Goal: Task Accomplishment & Management: Use online tool/utility

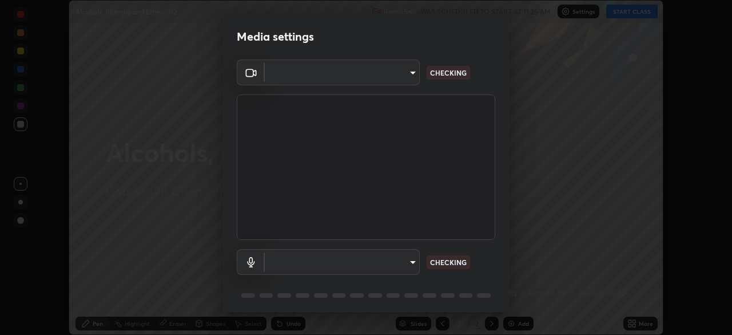
scroll to position [335, 732]
click at [411, 257] on body "Erase all Alcohols, Phenols and Ether - 02 Recording WAS SCHEDULED TO START AT …" at bounding box center [366, 167] width 732 height 335
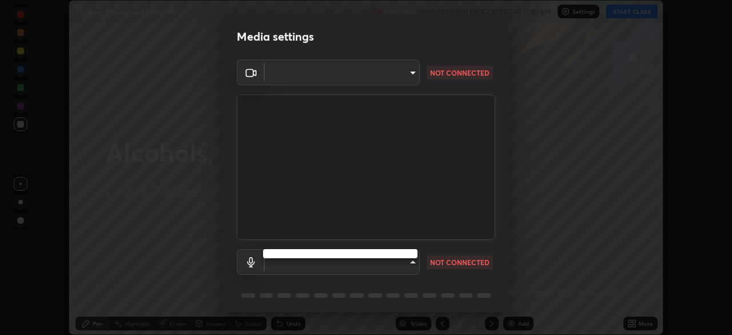
type input "ab575cb34c87f85e5516d662d1ce61e9bdcdf9427f029c366d32db6494063bf2"
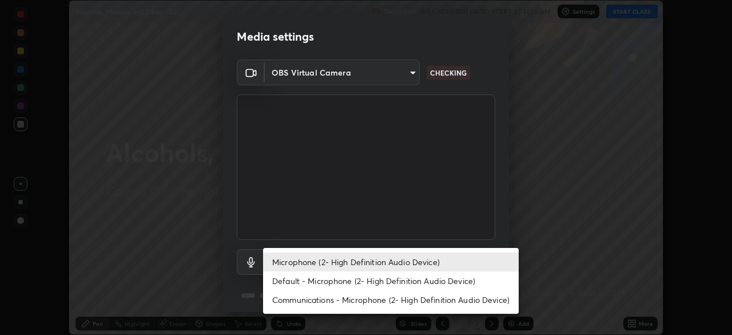
click at [400, 282] on li "Default - Microphone (2- High Definition Audio Device)" at bounding box center [391, 280] width 256 height 19
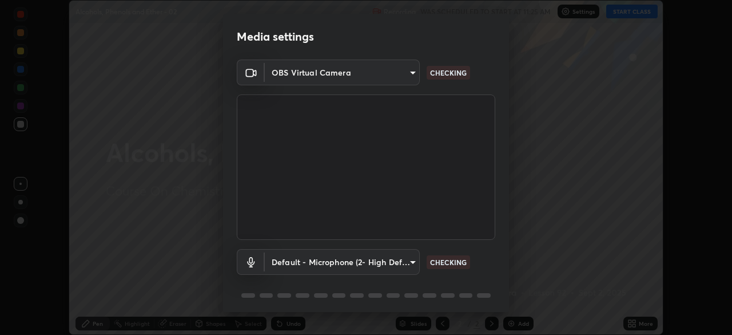
click at [403, 263] on body "Erase all Alcohols, Phenols and Ether - 02 Recording WAS SCHEDULED TO START AT …" at bounding box center [366, 167] width 732 height 335
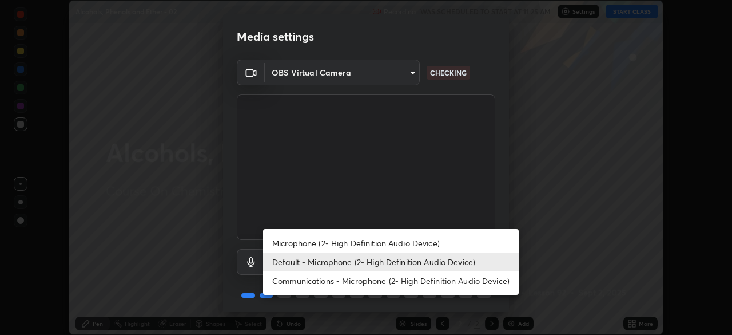
click at [399, 242] on li "Microphone (2- High Definition Audio Device)" at bounding box center [391, 242] width 256 height 19
type input "ed763d68ec3e2e3c9c4a715b2cda8bbe32e246cc1b8ba6137e6a4bc4c77b2f2c"
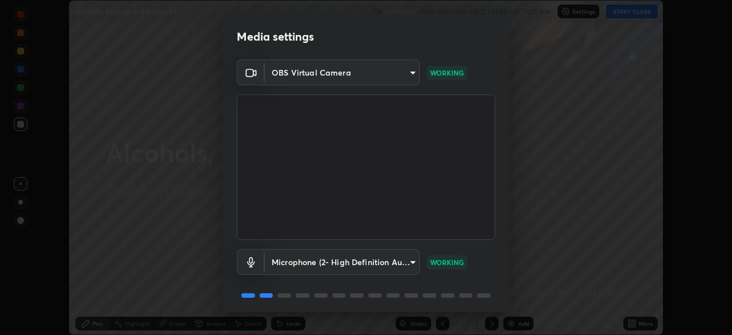
scroll to position [41, 0]
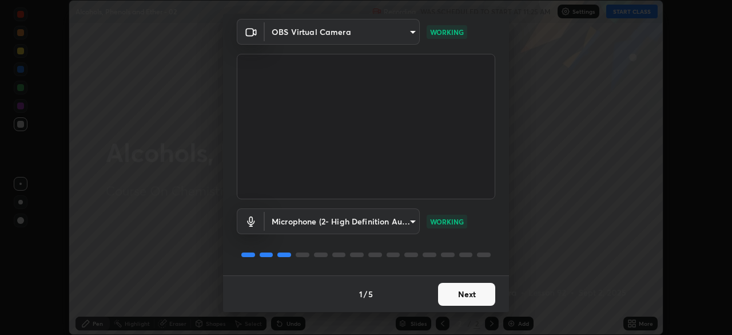
click at [460, 293] on button "Next" at bounding box center [466, 293] width 57 height 23
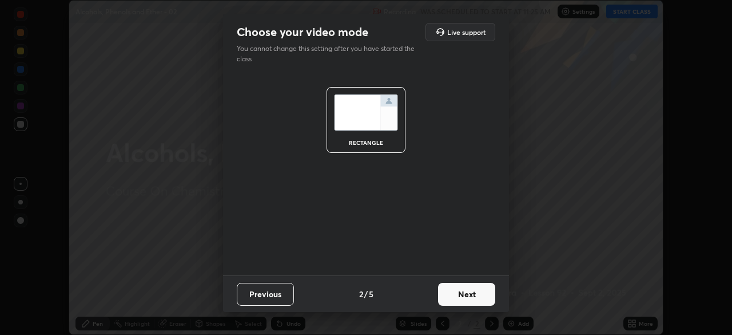
scroll to position [0, 0]
click at [465, 297] on button "Next" at bounding box center [466, 293] width 57 height 23
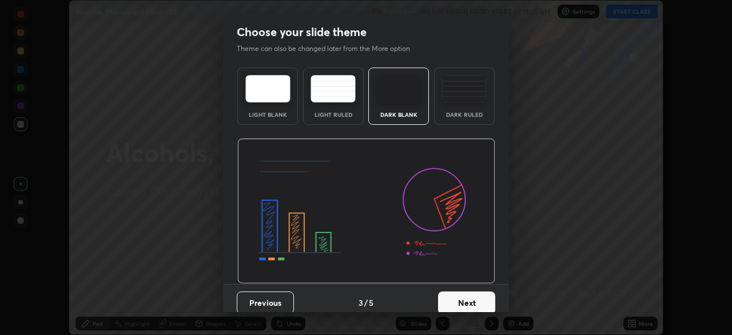
click at [483, 297] on button "Next" at bounding box center [466, 302] width 57 height 23
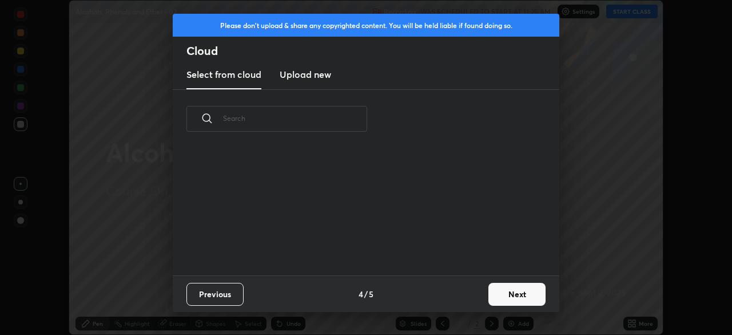
click at [506, 295] on button "Next" at bounding box center [516, 293] width 57 height 23
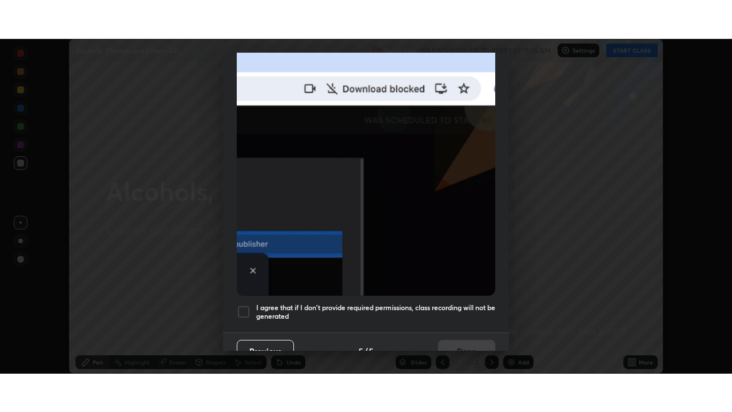
scroll to position [274, 0]
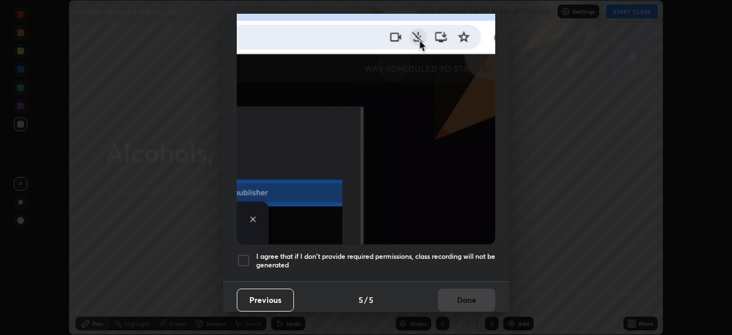
click at [435, 257] on h5 "I agree that if I don't provide required permissions, class recording will not …" at bounding box center [375, 261] width 239 height 18
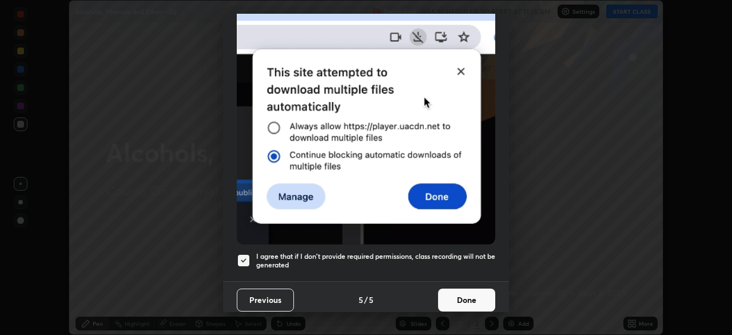
click at [461, 292] on button "Done" at bounding box center [466, 299] width 57 height 23
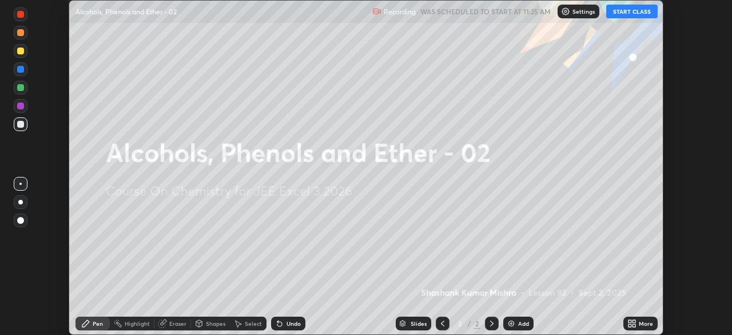
click at [631, 323] on icon at bounding box center [631, 323] width 9 height 9
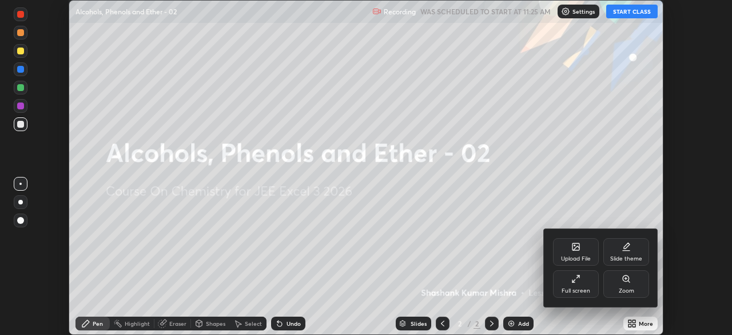
click at [586, 285] on div "Full screen" at bounding box center [576, 283] width 46 height 27
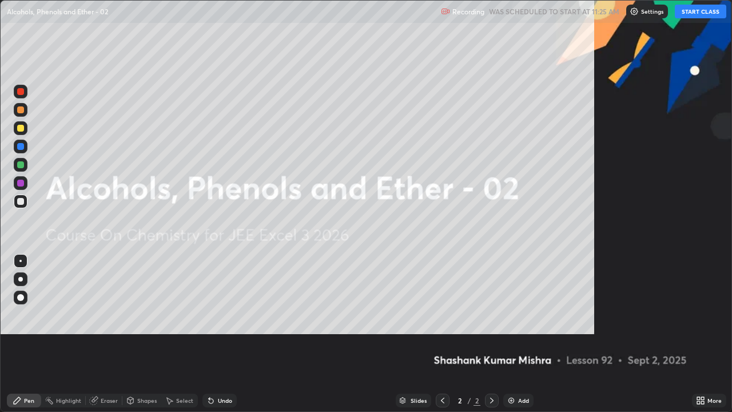
scroll to position [412, 732]
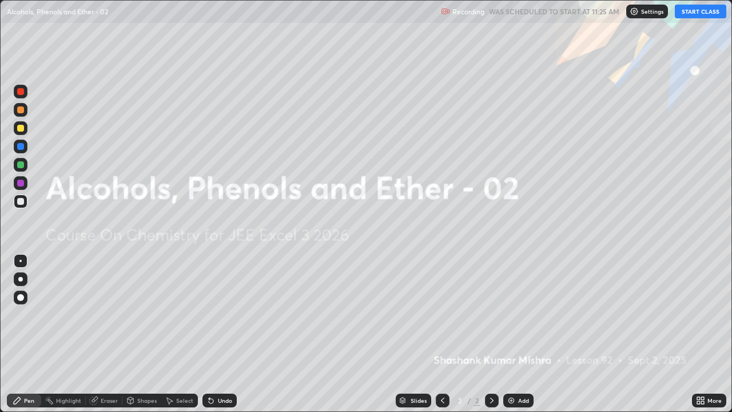
click at [695, 14] on button "START CLASS" at bounding box center [700, 12] width 51 height 14
click at [513, 334] on img at bounding box center [511, 400] width 9 height 9
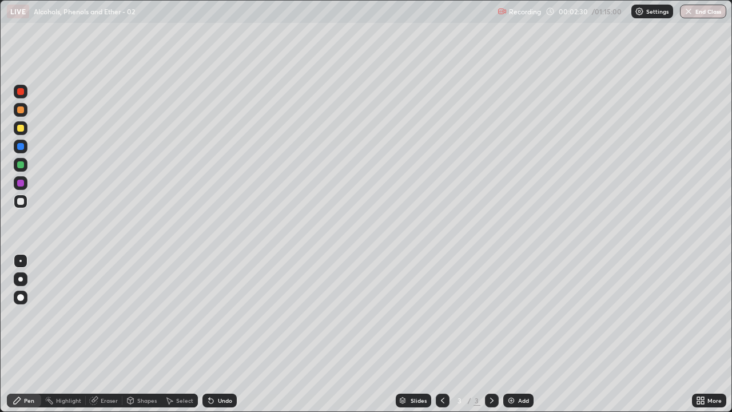
click at [214, 334] on div "Undo" at bounding box center [219, 400] width 34 height 14
click at [218, 334] on div "Undo" at bounding box center [225, 400] width 14 height 6
click at [105, 334] on div "Eraser" at bounding box center [109, 400] width 17 height 6
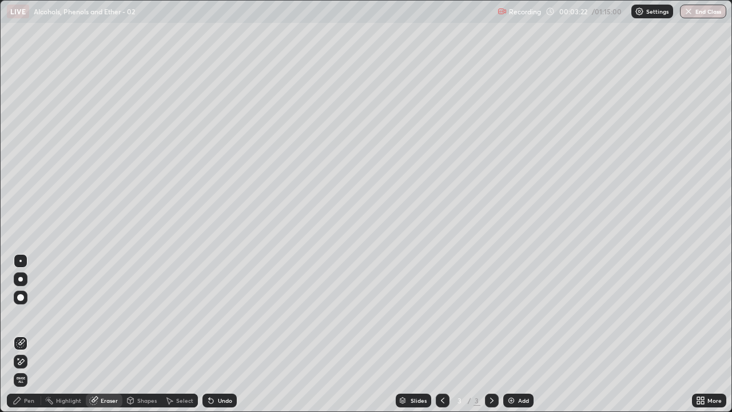
click at [19, 334] on span "Erase all" at bounding box center [20, 379] width 13 height 7
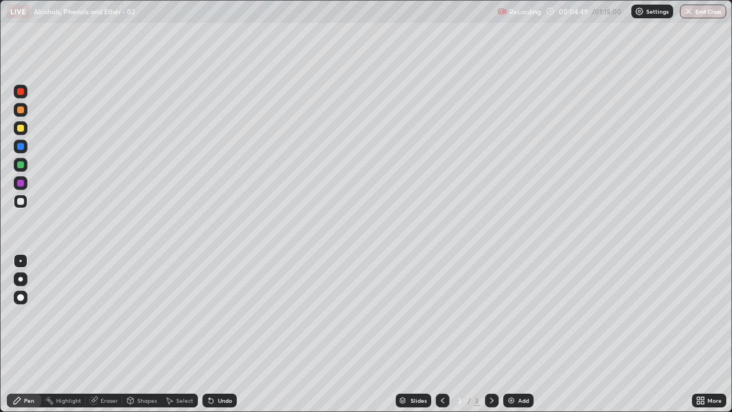
click at [182, 334] on div "Select" at bounding box center [184, 400] width 17 height 6
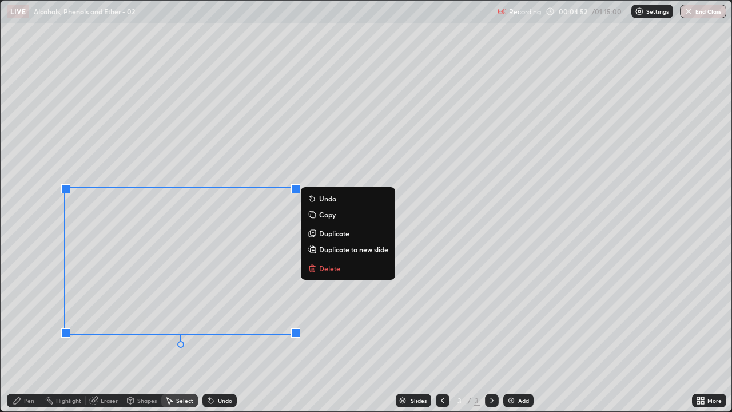
click at [326, 267] on p "Delete" at bounding box center [329, 268] width 21 height 9
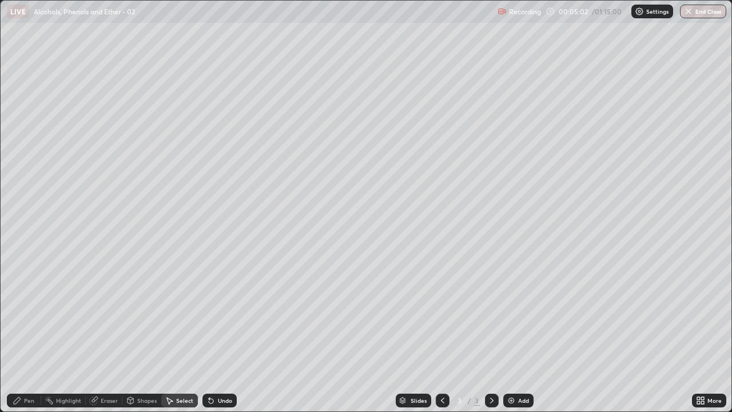
click at [27, 334] on div "Pen" at bounding box center [29, 400] width 10 height 6
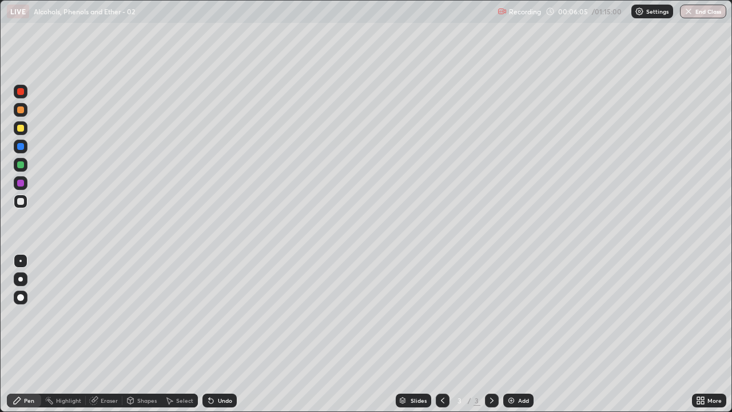
click at [180, 334] on div "Select" at bounding box center [184, 400] width 17 height 6
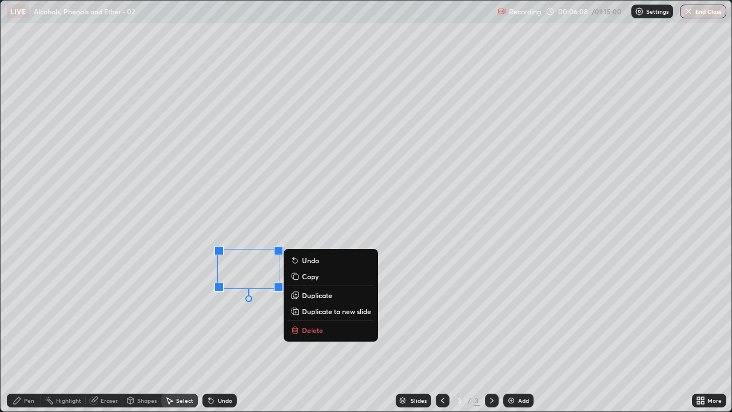
click at [20, 334] on icon at bounding box center [17, 400] width 9 height 9
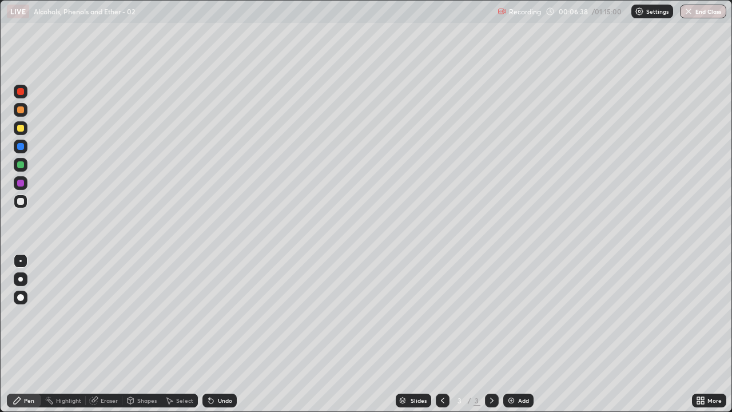
click at [21, 166] on div at bounding box center [20, 164] width 7 height 7
click at [20, 201] on div at bounding box center [20, 201] width 7 height 7
click at [180, 334] on div "Select" at bounding box center [179, 400] width 37 height 14
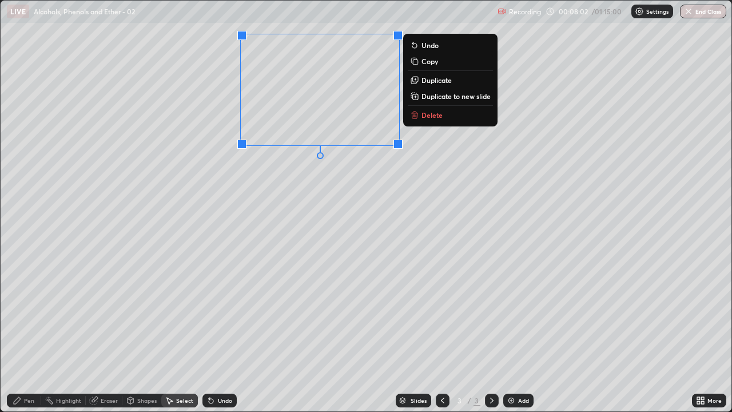
click at [432, 112] on p "Delete" at bounding box center [431, 114] width 21 height 9
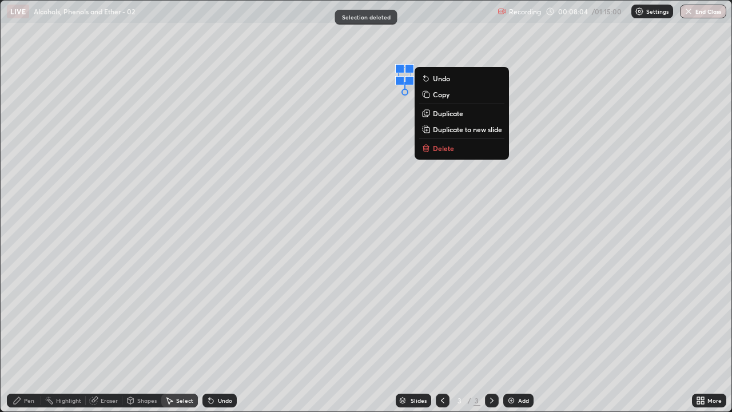
click at [441, 146] on p "Delete" at bounding box center [443, 148] width 21 height 9
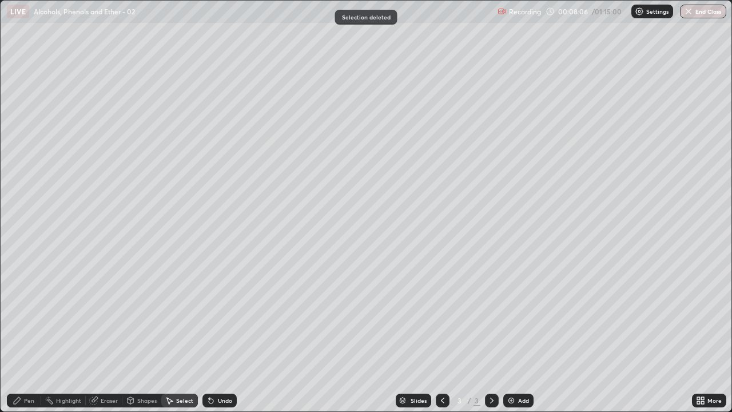
click at [19, 334] on icon at bounding box center [17, 400] width 9 height 9
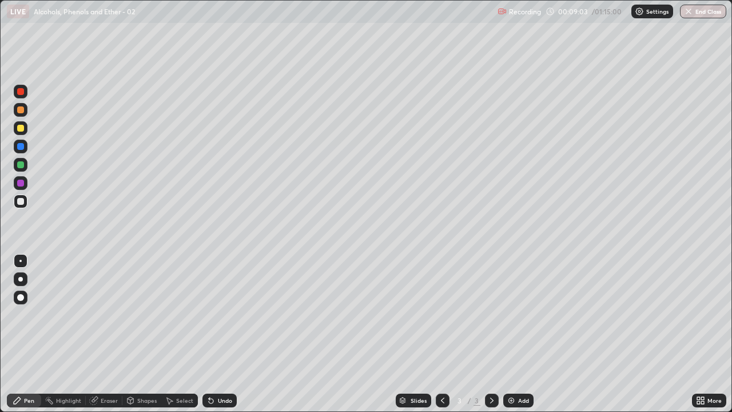
click at [222, 334] on div "Undo" at bounding box center [225, 400] width 14 height 6
click at [182, 334] on div "Select" at bounding box center [184, 400] width 17 height 6
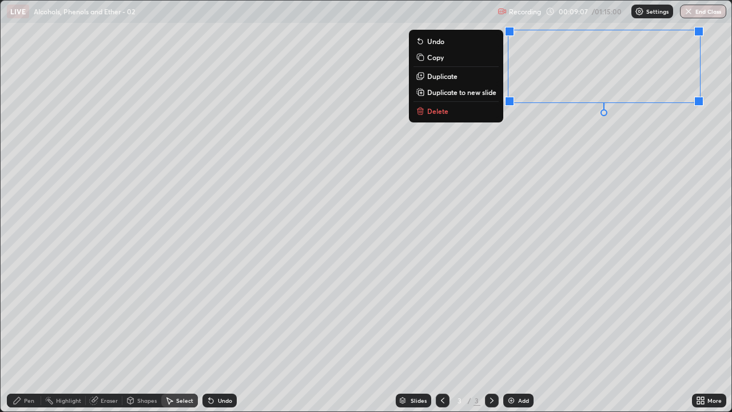
click at [442, 112] on p "Delete" at bounding box center [437, 110] width 21 height 9
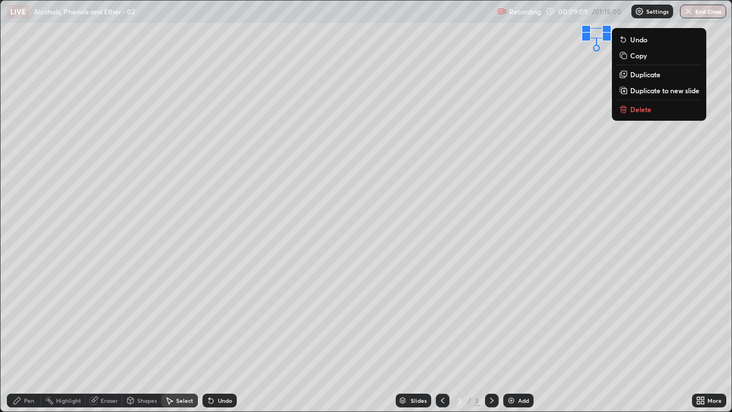
click at [637, 106] on p "Delete" at bounding box center [640, 109] width 21 height 9
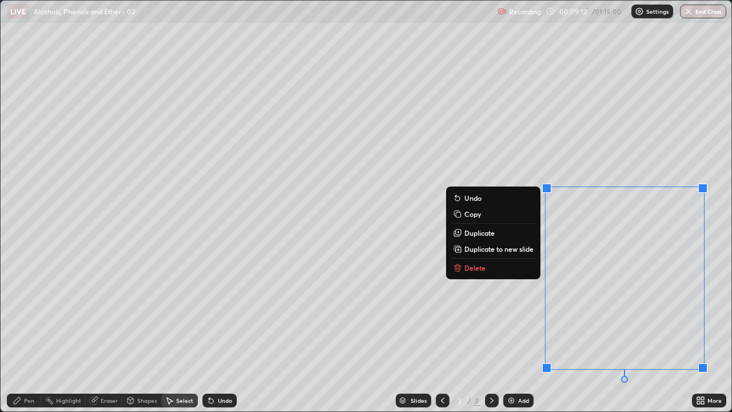
click at [471, 265] on p "Delete" at bounding box center [474, 267] width 21 height 9
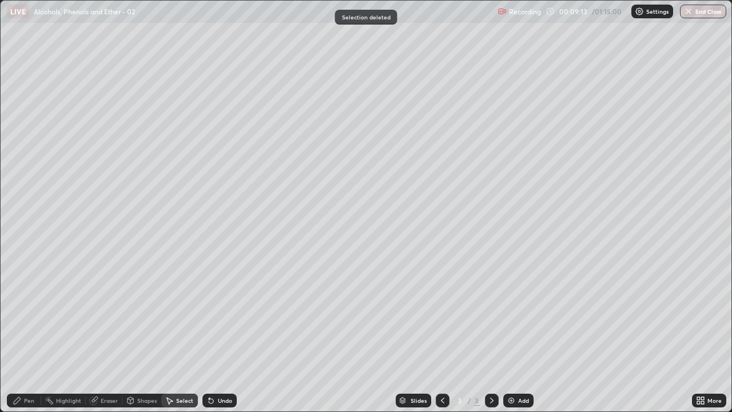
click at [30, 334] on div "Pen" at bounding box center [29, 400] width 10 height 6
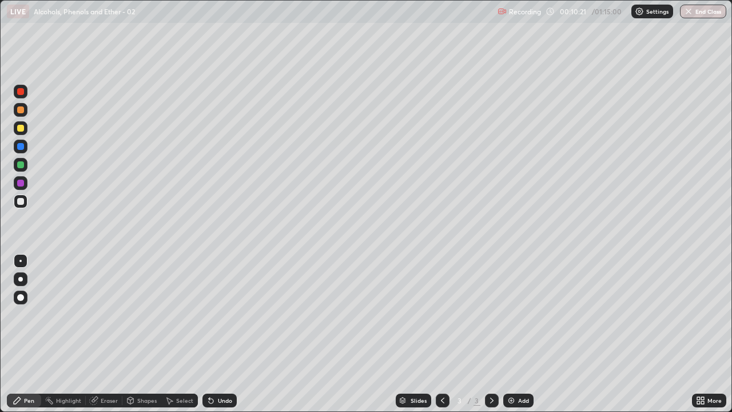
click at [175, 334] on div "Select" at bounding box center [179, 400] width 37 height 14
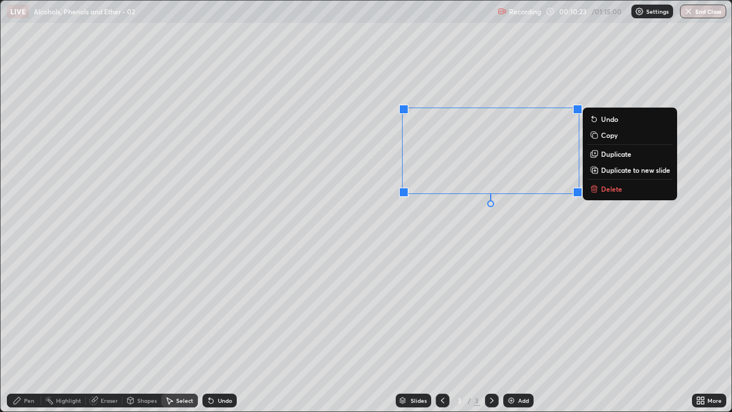
click at [610, 190] on p "Delete" at bounding box center [611, 188] width 21 height 9
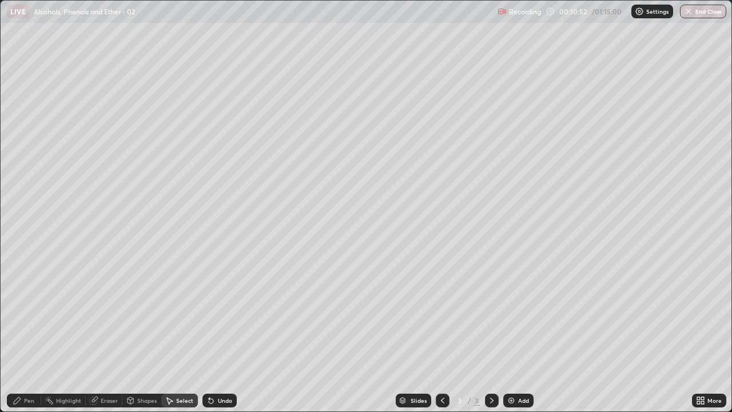
click at [507, 334] on img at bounding box center [511, 400] width 9 height 9
click at [25, 334] on div "Pen" at bounding box center [29, 400] width 10 height 6
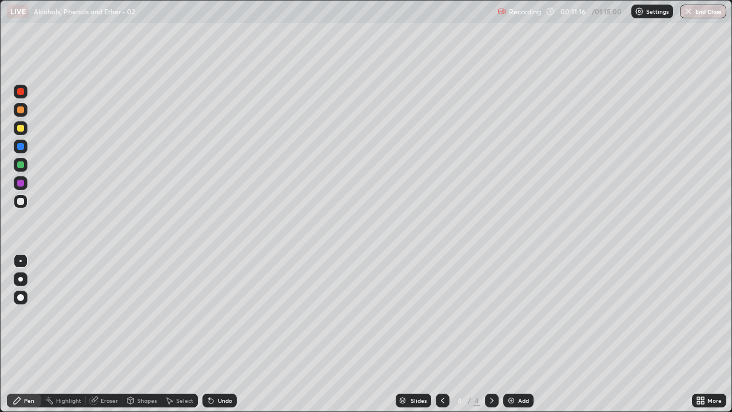
click at [220, 334] on div "Undo" at bounding box center [225, 400] width 14 height 6
click at [221, 334] on div "Undo" at bounding box center [225, 400] width 14 height 6
click at [217, 334] on div "Undo" at bounding box center [219, 400] width 34 height 14
click at [218, 334] on div "Undo" at bounding box center [225, 400] width 14 height 6
click at [226, 334] on div "Undo" at bounding box center [225, 400] width 14 height 6
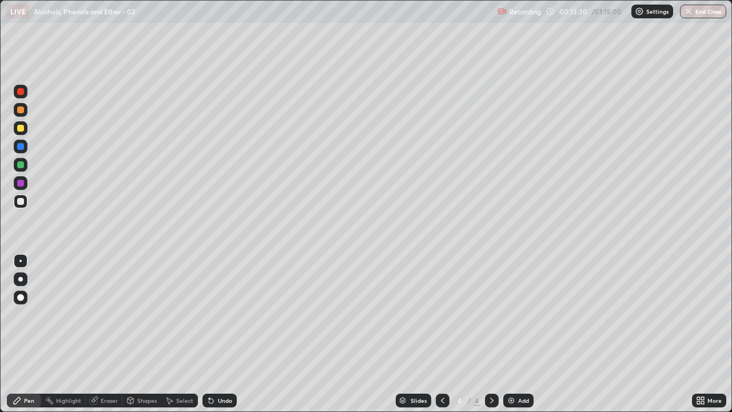
click at [225, 334] on div "Undo" at bounding box center [225, 400] width 14 height 6
click at [226, 334] on div "Undo" at bounding box center [225, 400] width 14 height 6
click at [228, 334] on div "Undo" at bounding box center [225, 400] width 14 height 6
click at [224, 334] on div "Undo" at bounding box center [225, 400] width 14 height 6
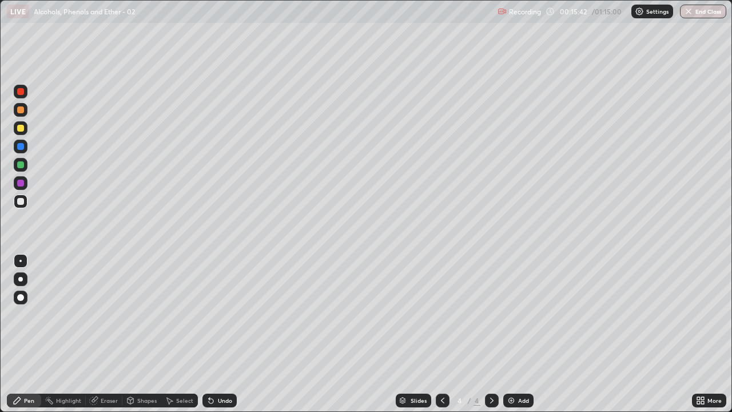
click at [218, 334] on div "Undo" at bounding box center [225, 400] width 14 height 6
click at [216, 334] on div "Undo" at bounding box center [219, 400] width 34 height 14
click at [210, 334] on div "Undo" at bounding box center [219, 400] width 34 height 14
click at [102, 334] on div "Eraser" at bounding box center [109, 400] width 17 height 6
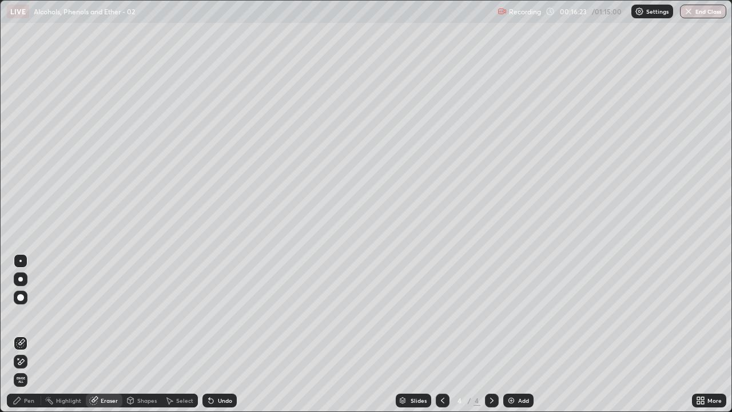
click at [23, 334] on div "Pen" at bounding box center [24, 400] width 34 height 14
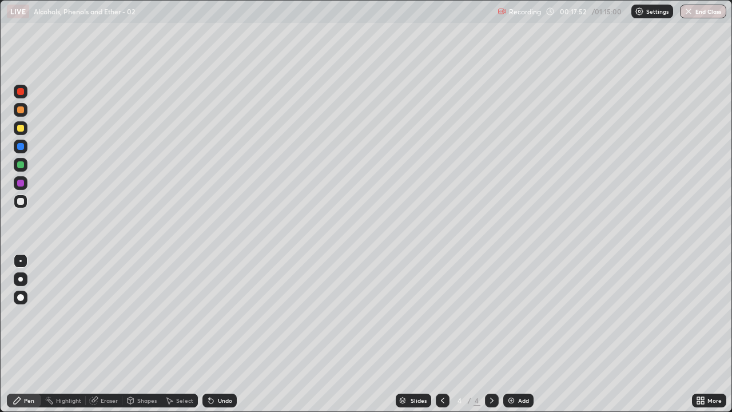
click at [509, 334] on img at bounding box center [511, 400] width 9 height 9
click at [209, 334] on icon at bounding box center [209, 397] width 1 height 1
click at [203, 334] on div "Undo" at bounding box center [219, 400] width 34 height 14
click at [176, 334] on div "Select" at bounding box center [184, 400] width 17 height 6
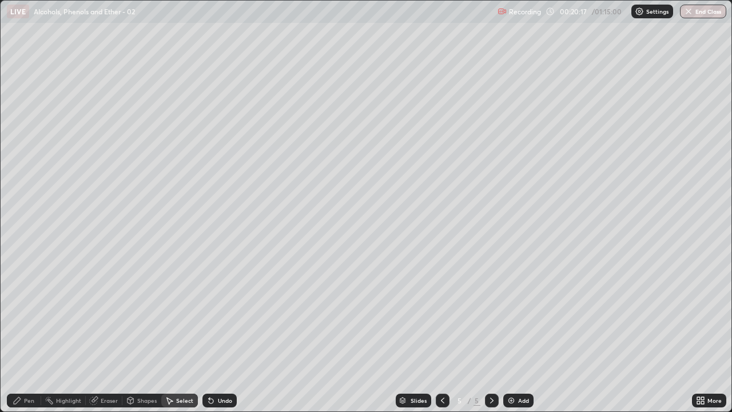
click at [181, 334] on div "Select" at bounding box center [184, 400] width 17 height 6
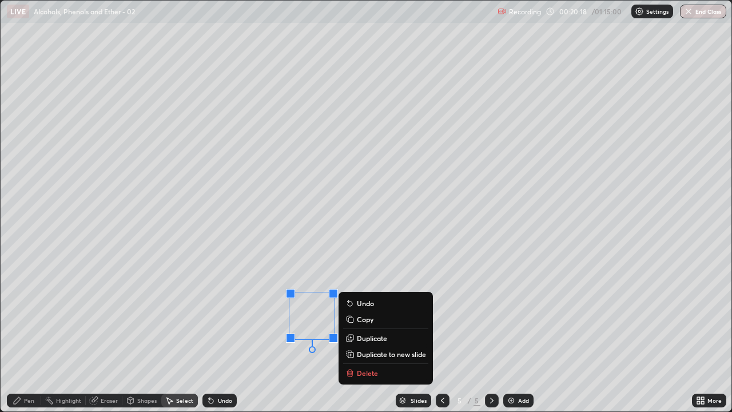
click at [364, 334] on button "Delete" at bounding box center [385, 373] width 85 height 14
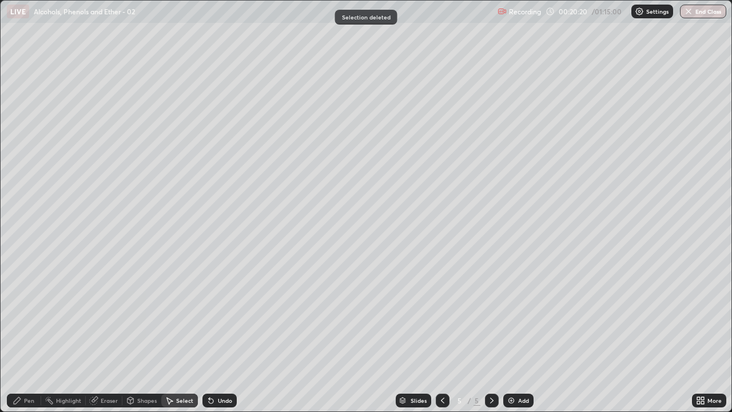
click at [29, 334] on div "Pen" at bounding box center [29, 400] width 10 height 6
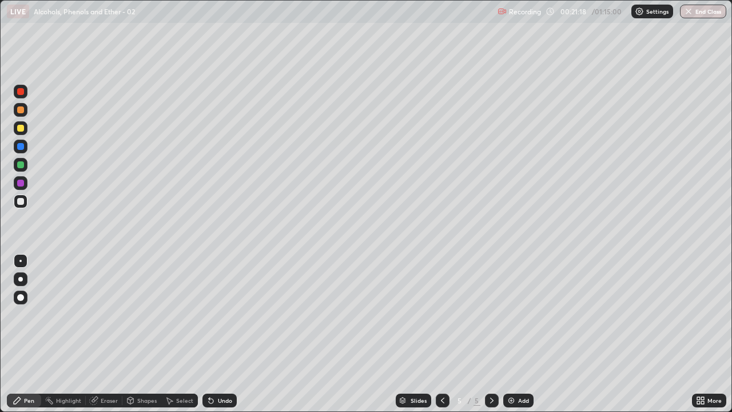
click at [226, 334] on div "Undo" at bounding box center [225, 400] width 14 height 6
click at [223, 334] on div "Undo" at bounding box center [225, 400] width 14 height 6
click at [224, 334] on div "Undo" at bounding box center [225, 400] width 14 height 6
click at [222, 334] on div "Undo" at bounding box center [225, 400] width 14 height 6
click at [510, 334] on img at bounding box center [511, 400] width 9 height 9
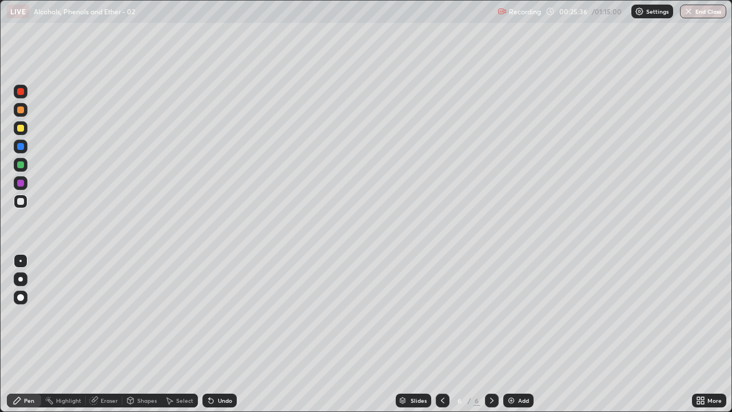
click at [218, 334] on div "Undo" at bounding box center [225, 400] width 14 height 6
click at [221, 334] on div "Undo" at bounding box center [225, 400] width 14 height 6
click at [511, 334] on img at bounding box center [511, 400] width 9 height 9
click at [441, 334] on icon at bounding box center [442, 400] width 9 height 9
click at [489, 334] on icon at bounding box center [491, 400] width 9 height 9
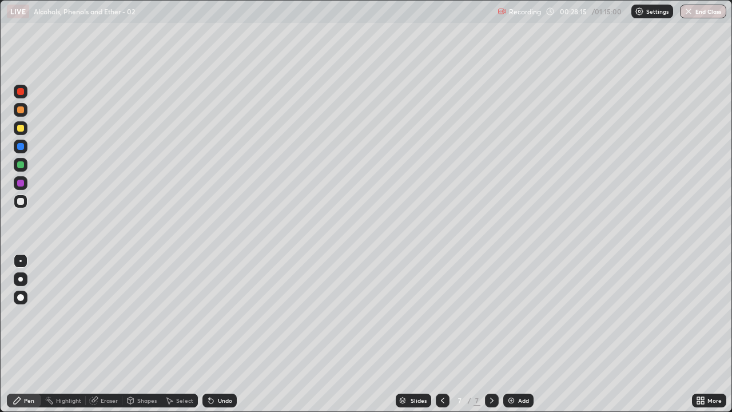
click at [105, 334] on div "Eraser" at bounding box center [109, 400] width 17 height 6
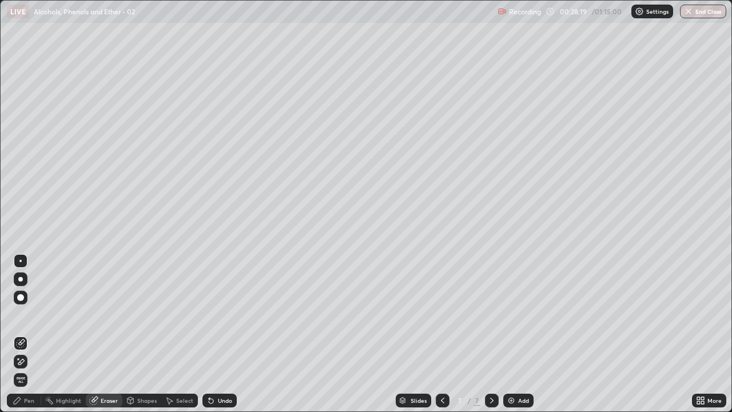
click at [25, 334] on div "Pen" at bounding box center [29, 400] width 10 height 6
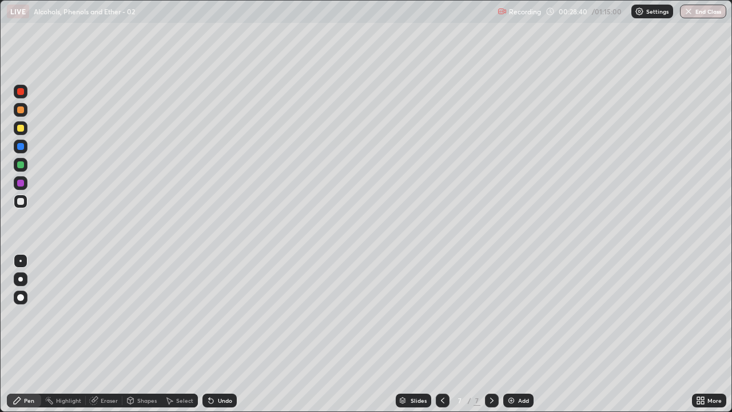
click at [106, 334] on div "Eraser" at bounding box center [109, 400] width 17 height 6
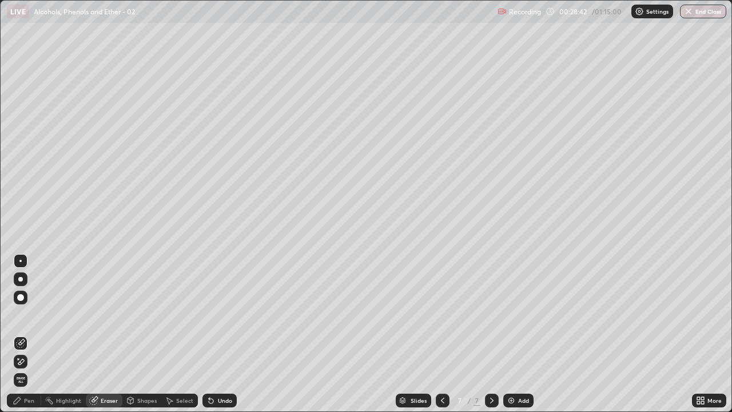
click at [28, 334] on div "Pen" at bounding box center [29, 400] width 10 height 6
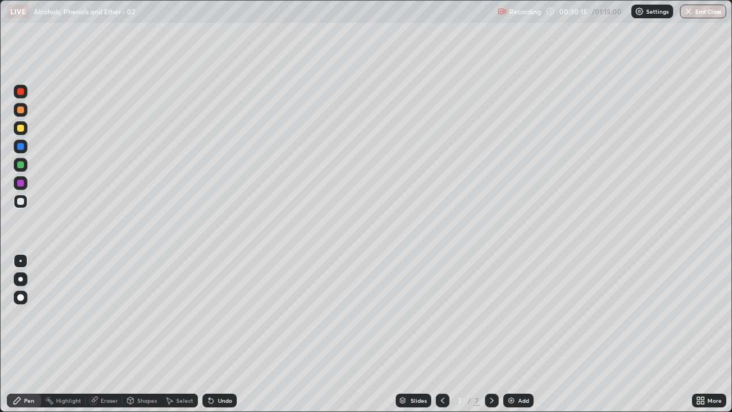
click at [178, 334] on div "Select" at bounding box center [184, 400] width 17 height 6
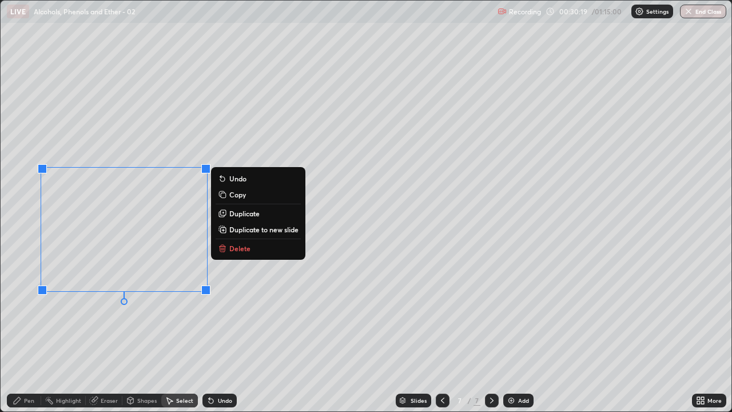
click at [234, 247] on p "Delete" at bounding box center [239, 248] width 21 height 9
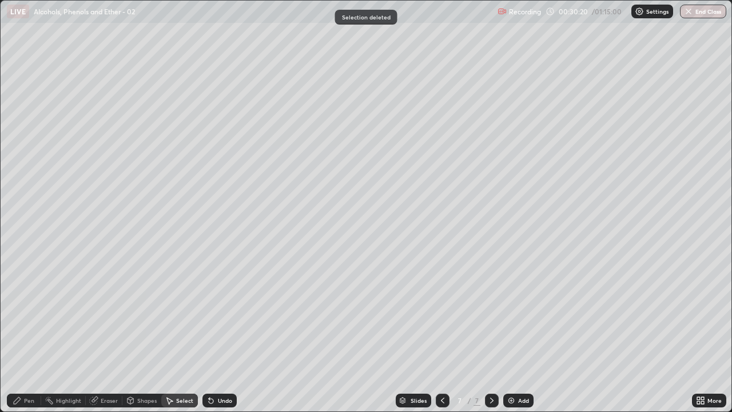
click at [24, 334] on div "Pen" at bounding box center [29, 400] width 10 height 6
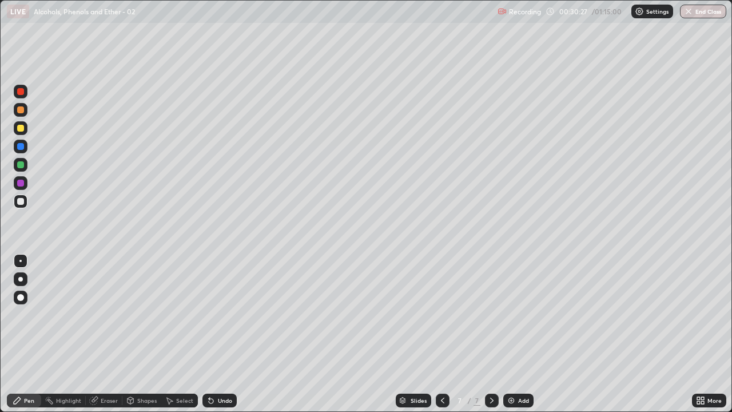
click at [227, 334] on div "Undo" at bounding box center [225, 400] width 14 height 6
click at [23, 113] on div at bounding box center [21, 110] width 14 height 14
click at [26, 198] on div at bounding box center [21, 201] width 14 height 14
click at [107, 334] on div "Eraser" at bounding box center [109, 400] width 17 height 6
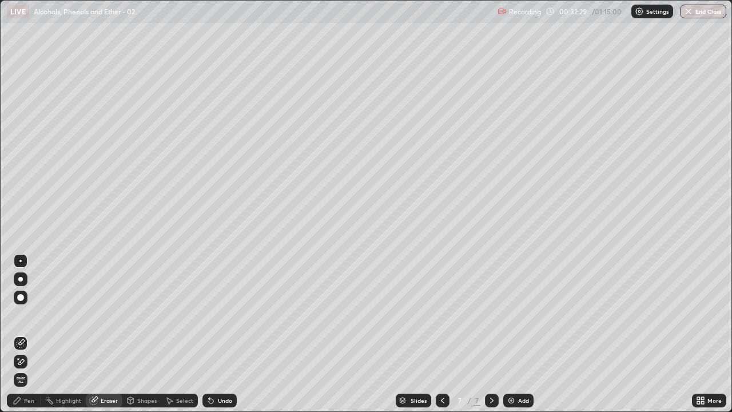
click at [26, 334] on div "Pen" at bounding box center [29, 400] width 10 height 6
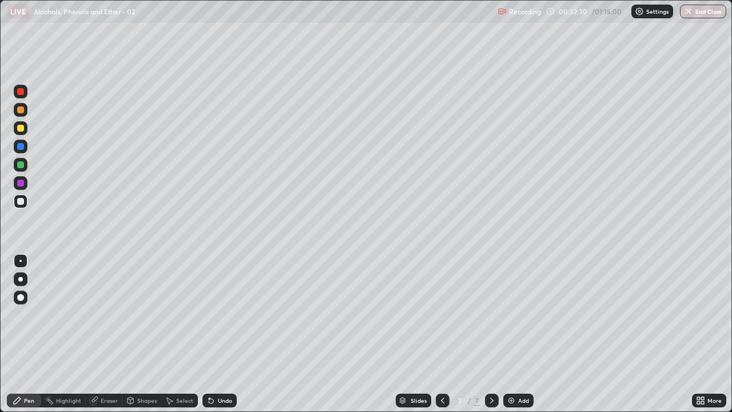
click at [22, 199] on div at bounding box center [20, 201] width 7 height 7
click at [113, 334] on div "Eraser" at bounding box center [109, 400] width 17 height 6
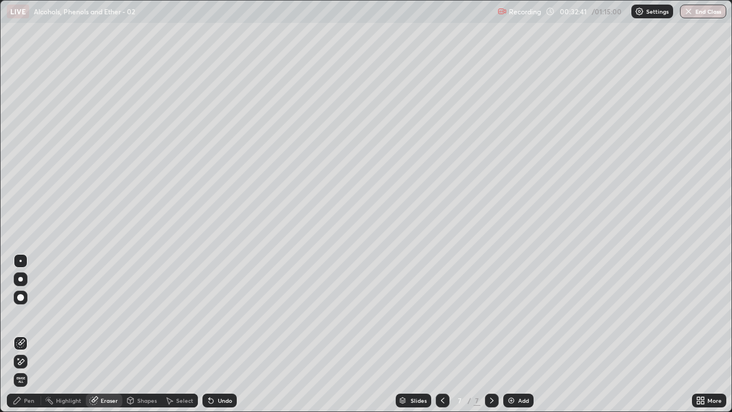
click at [19, 334] on div "Pen" at bounding box center [24, 400] width 34 height 14
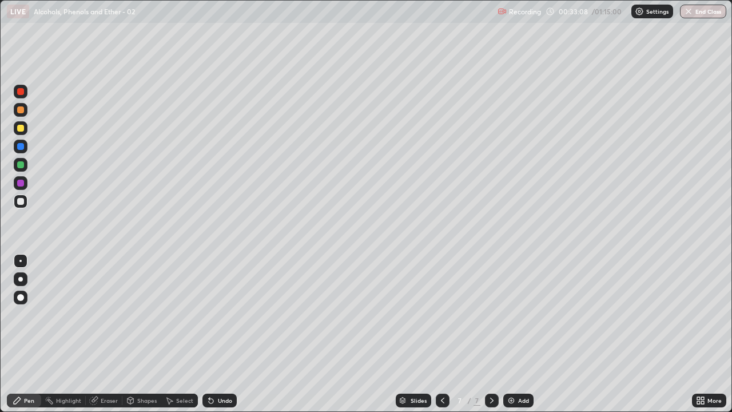
click at [508, 334] on img at bounding box center [511, 400] width 9 height 9
click at [182, 334] on div "Select" at bounding box center [184, 400] width 17 height 6
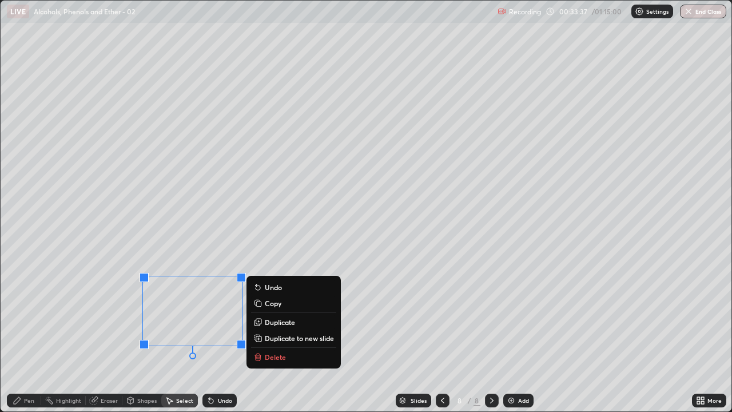
click at [269, 334] on p "Delete" at bounding box center [275, 356] width 21 height 9
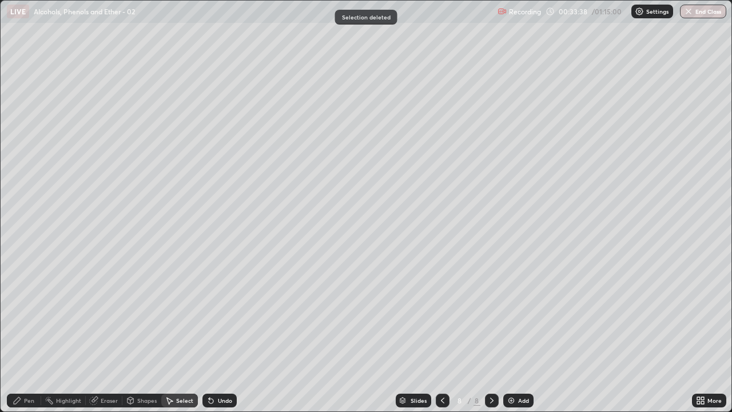
click at [23, 334] on div "Pen" at bounding box center [24, 400] width 34 height 14
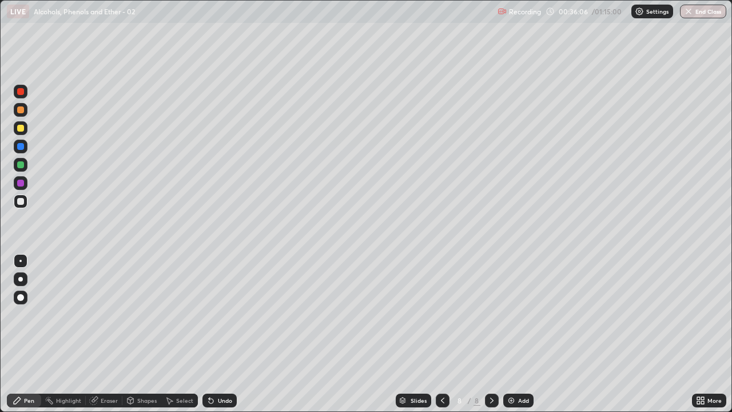
click at [21, 110] on div at bounding box center [20, 109] width 7 height 7
click at [216, 334] on div "Undo" at bounding box center [219, 400] width 34 height 14
click at [218, 334] on div "Undo" at bounding box center [225, 400] width 14 height 6
click at [23, 201] on div at bounding box center [20, 201] width 7 height 7
click at [440, 334] on icon at bounding box center [442, 400] width 9 height 9
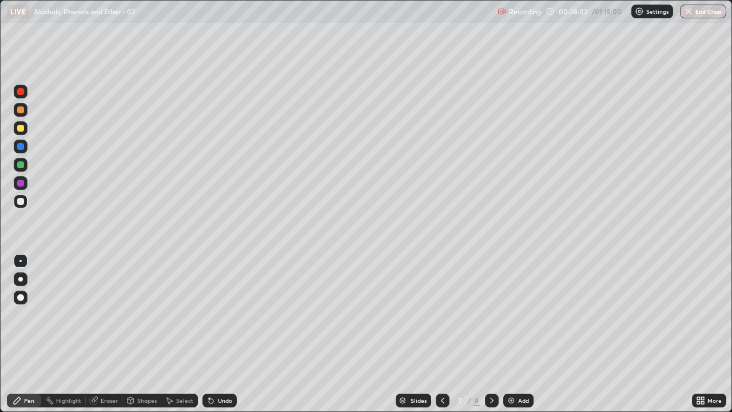
click at [487, 334] on icon at bounding box center [491, 400] width 9 height 9
click at [508, 334] on img at bounding box center [511, 400] width 9 height 9
click at [224, 334] on div "Undo" at bounding box center [225, 400] width 14 height 6
click at [221, 334] on div "Undo" at bounding box center [225, 400] width 14 height 6
click at [176, 334] on div "Select" at bounding box center [184, 400] width 17 height 6
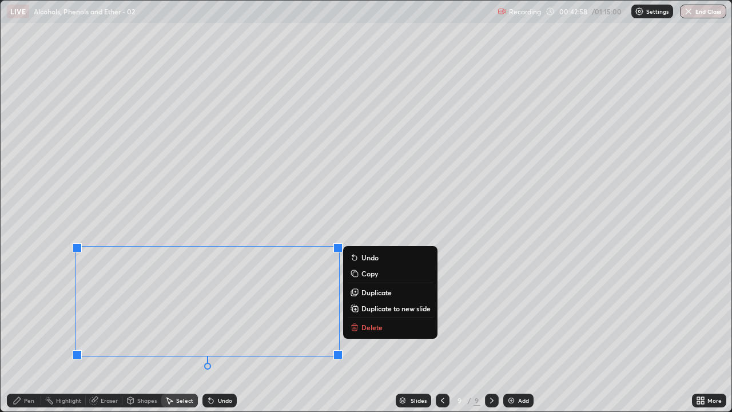
click at [371, 331] on p "Delete" at bounding box center [371, 327] width 21 height 9
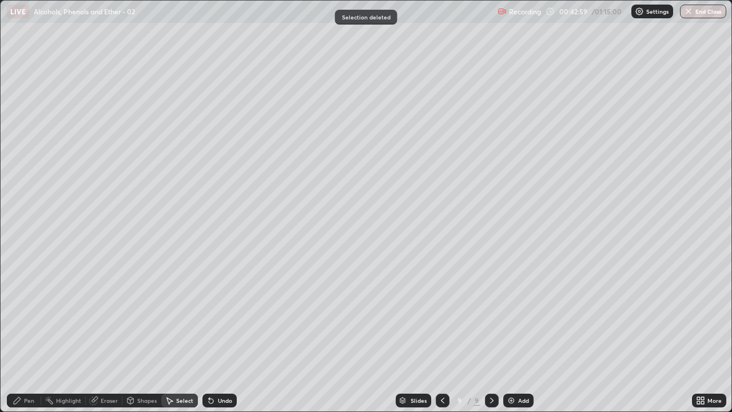
click at [218, 334] on div "Undo" at bounding box center [225, 400] width 14 height 6
click at [108, 334] on div "Eraser" at bounding box center [109, 400] width 17 height 6
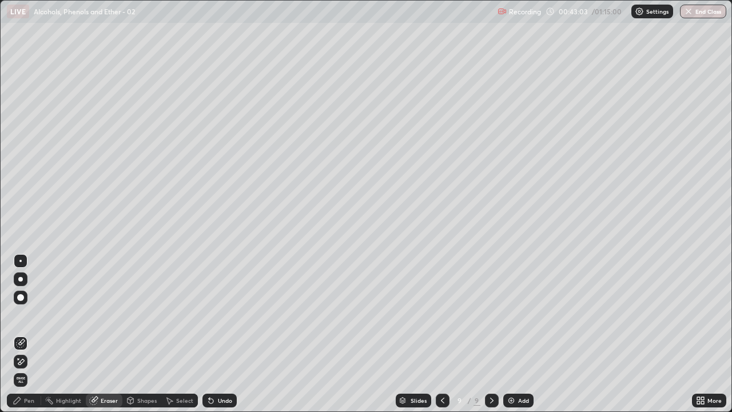
click at [20, 297] on div at bounding box center [20, 297] width 7 height 7
click at [23, 334] on div "Pen" at bounding box center [24, 400] width 34 height 14
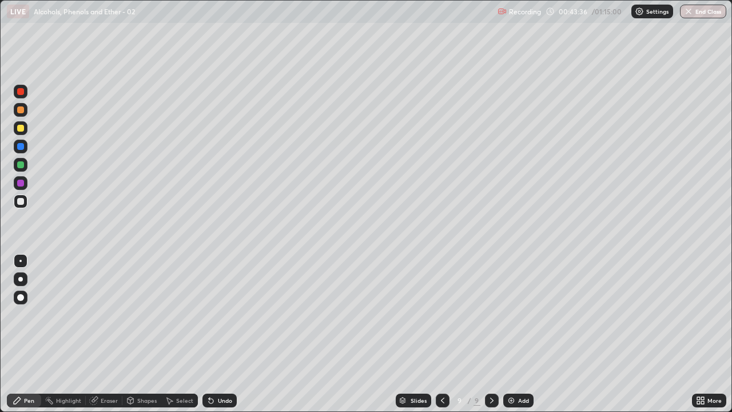
click at [511, 334] on img at bounding box center [511, 400] width 9 height 9
click at [437, 334] on icon at bounding box center [441, 400] width 9 height 9
click at [491, 334] on icon at bounding box center [491, 400] width 3 height 6
click at [440, 334] on icon at bounding box center [441, 400] width 9 height 9
click at [441, 334] on icon at bounding box center [441, 400] width 9 height 9
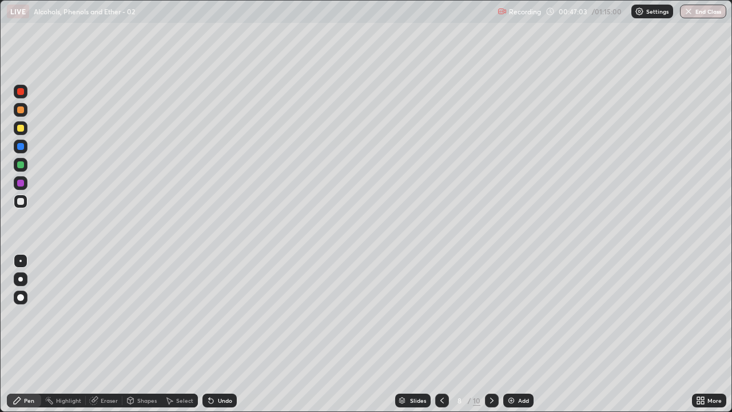
click at [490, 334] on icon at bounding box center [491, 400] width 9 height 9
click at [491, 334] on icon at bounding box center [491, 400] width 9 height 9
click at [441, 334] on icon at bounding box center [441, 400] width 9 height 9
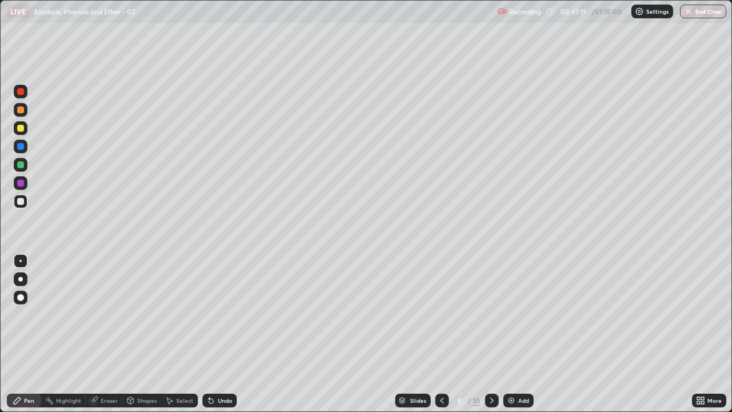
click at [440, 334] on icon at bounding box center [441, 400] width 9 height 9
click at [442, 334] on icon at bounding box center [441, 400] width 9 height 9
click at [441, 334] on icon at bounding box center [441, 400] width 9 height 9
click at [495, 334] on div at bounding box center [492, 400] width 14 height 14
click at [491, 334] on icon at bounding box center [491, 400] width 9 height 9
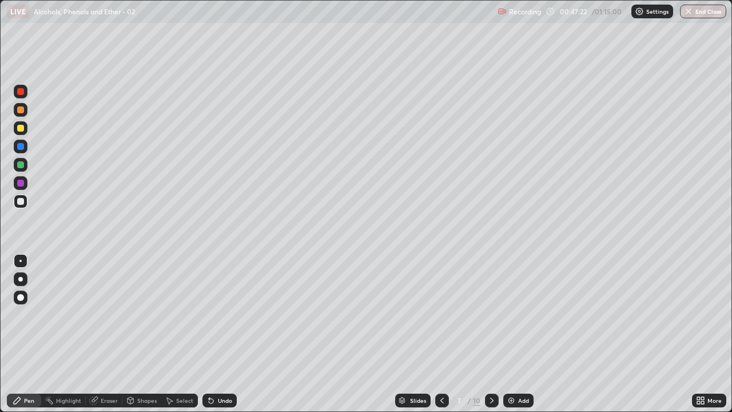
click at [491, 334] on icon at bounding box center [491, 400] width 9 height 9
click at [489, 334] on icon at bounding box center [491, 400] width 9 height 9
click at [218, 334] on div "Undo" at bounding box center [219, 400] width 34 height 14
click at [223, 334] on div "Undo" at bounding box center [219, 400] width 34 height 14
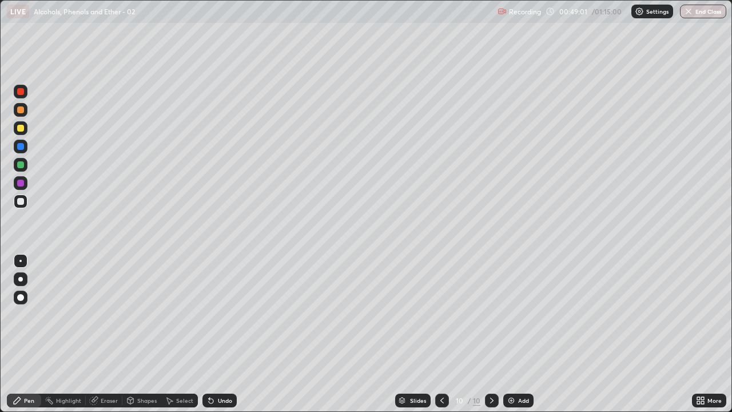
click at [179, 334] on div "Select" at bounding box center [184, 400] width 17 height 6
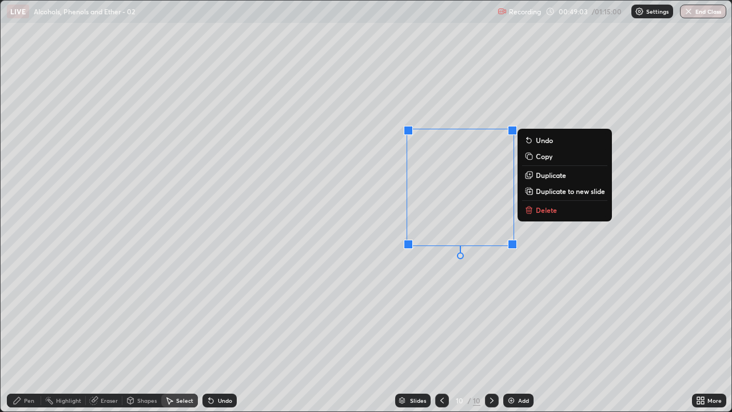
click at [543, 209] on p "Delete" at bounding box center [546, 209] width 21 height 9
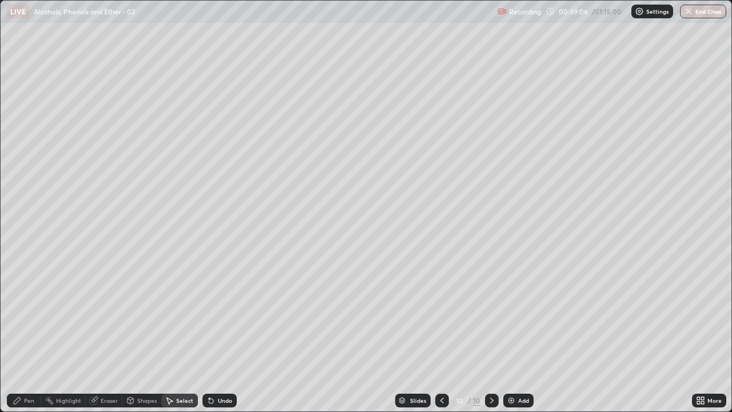
click at [25, 334] on div "Pen" at bounding box center [29, 400] width 10 height 6
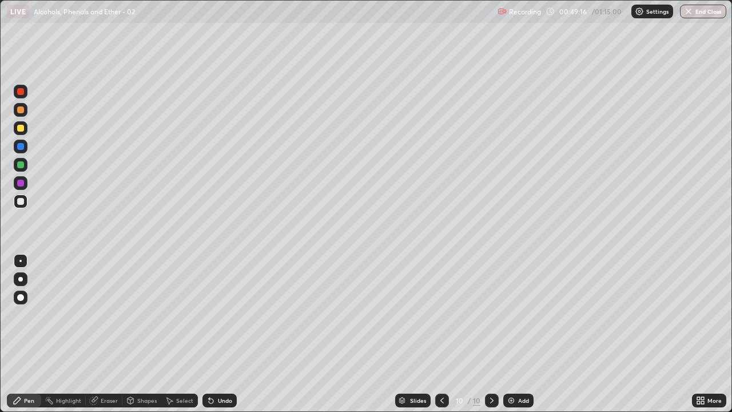
click at [214, 334] on div "Undo" at bounding box center [219, 400] width 34 height 14
click at [215, 334] on div "Undo" at bounding box center [219, 400] width 34 height 14
click at [213, 334] on icon at bounding box center [210, 400] width 9 height 9
click at [216, 334] on div "Undo" at bounding box center [219, 400] width 34 height 14
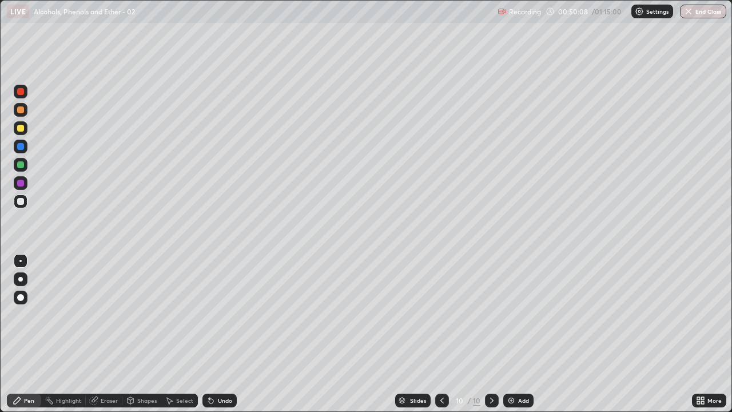
click at [209, 334] on icon at bounding box center [211, 401] width 5 height 5
click at [205, 334] on div "Undo" at bounding box center [219, 400] width 34 height 14
click at [225, 334] on div "Undo" at bounding box center [225, 400] width 14 height 6
click at [225, 334] on div "Undo" at bounding box center [219, 400] width 34 height 14
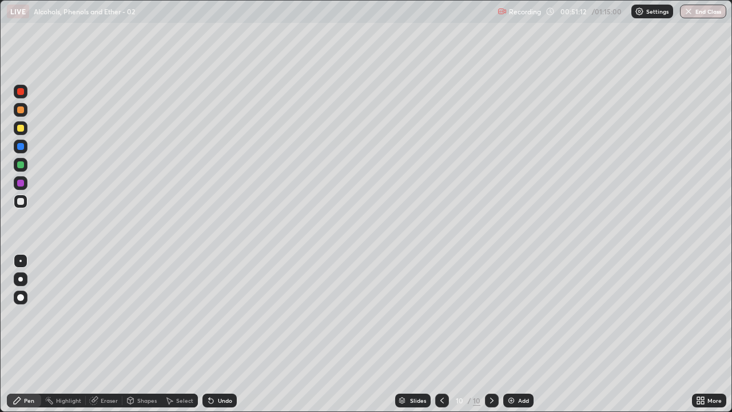
click at [226, 334] on div "Undo" at bounding box center [219, 400] width 34 height 14
click at [227, 334] on div "Undo" at bounding box center [219, 400] width 34 height 14
click at [225, 334] on div "Undo" at bounding box center [219, 400] width 34 height 14
click at [224, 334] on div "Undo" at bounding box center [219, 400] width 34 height 14
click at [511, 334] on img at bounding box center [511, 400] width 9 height 9
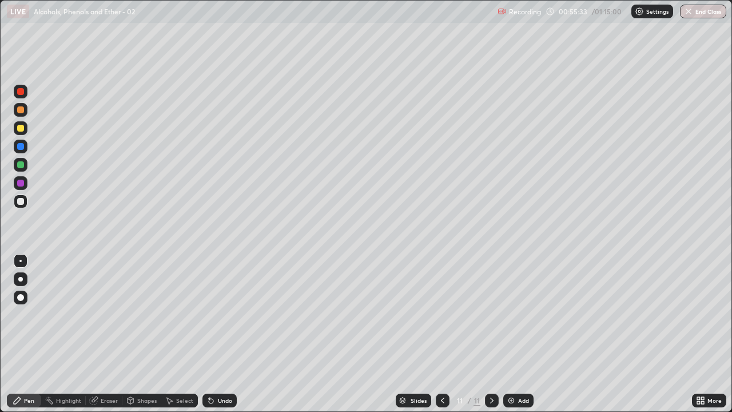
click at [23, 128] on div at bounding box center [20, 128] width 7 height 7
click at [21, 200] on div at bounding box center [20, 201] width 7 height 7
click at [218, 334] on div "Undo" at bounding box center [225, 400] width 14 height 6
click at [215, 334] on div "Undo" at bounding box center [219, 400] width 34 height 14
click at [209, 334] on icon at bounding box center [211, 401] width 5 height 5
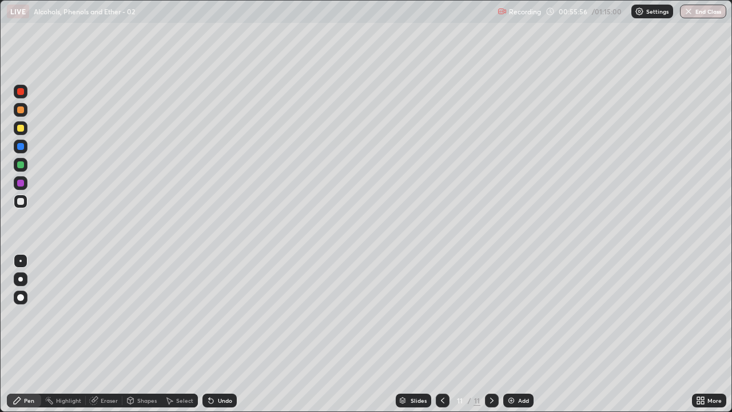
click at [185, 334] on div "Select" at bounding box center [184, 400] width 17 height 6
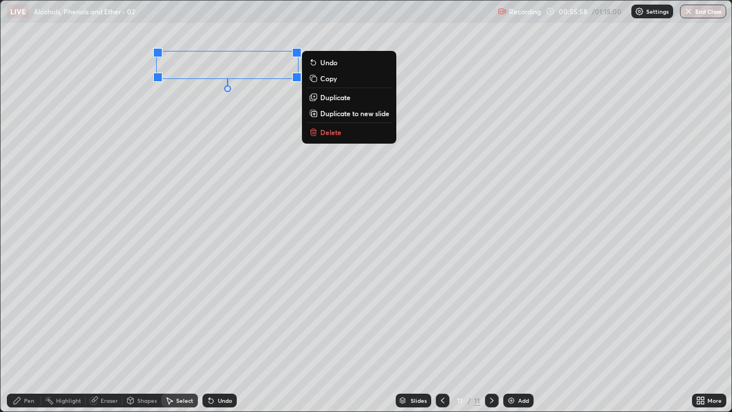
click at [331, 129] on p "Delete" at bounding box center [330, 132] width 21 height 9
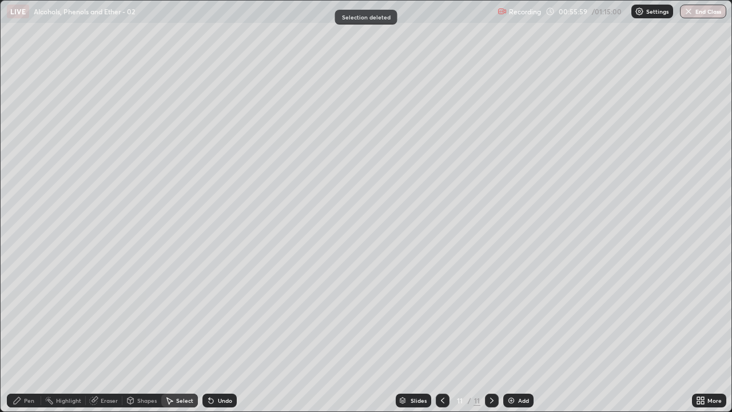
click at [30, 334] on div "Pen" at bounding box center [29, 400] width 10 height 6
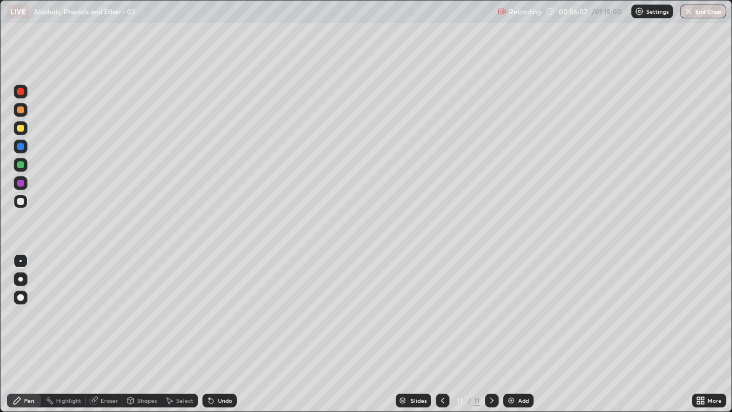
click at [221, 334] on div "Undo" at bounding box center [225, 400] width 14 height 6
click at [210, 334] on icon at bounding box center [211, 401] width 5 height 5
click at [209, 334] on icon at bounding box center [211, 401] width 5 height 5
click at [216, 334] on div "Undo" at bounding box center [219, 400] width 34 height 14
click at [223, 334] on div "Undo" at bounding box center [225, 400] width 14 height 6
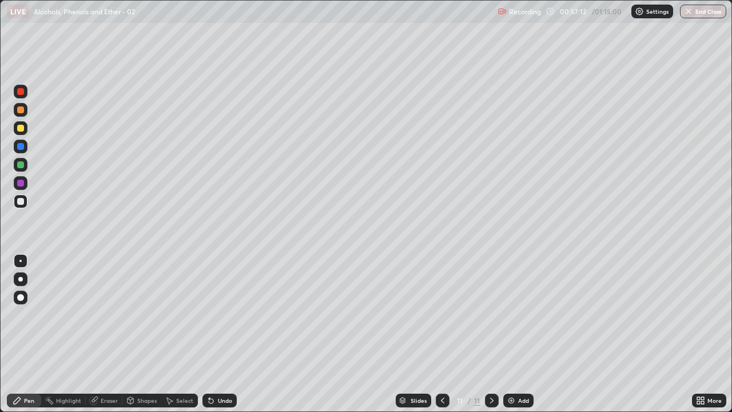
click at [222, 334] on div "Undo" at bounding box center [225, 400] width 14 height 6
click at [510, 334] on img at bounding box center [511, 400] width 9 height 9
click at [212, 334] on icon at bounding box center [210, 400] width 9 height 9
click at [216, 334] on div "Undo" at bounding box center [219, 400] width 34 height 14
click at [221, 334] on div "Undo" at bounding box center [225, 400] width 14 height 6
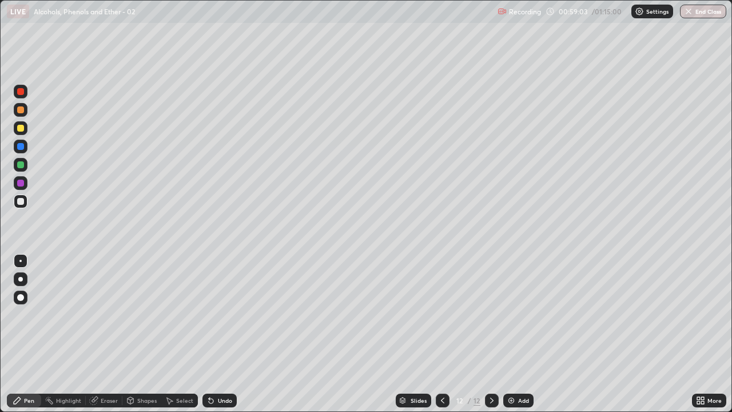
click at [221, 334] on div "Undo" at bounding box center [225, 400] width 14 height 6
click at [103, 334] on div "Eraser" at bounding box center [109, 400] width 17 height 6
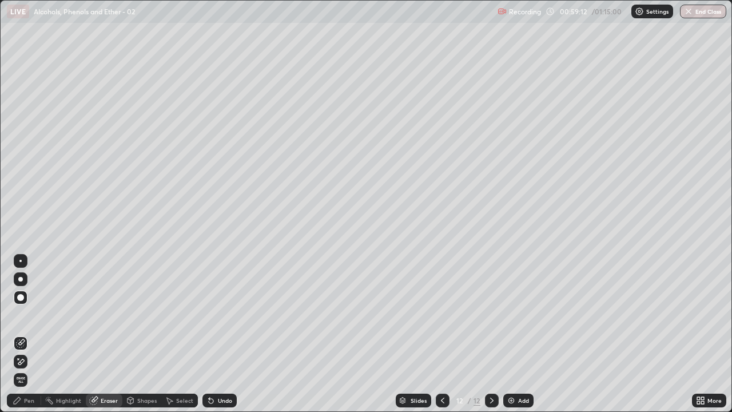
click at [25, 334] on div "Pen" at bounding box center [29, 400] width 10 height 6
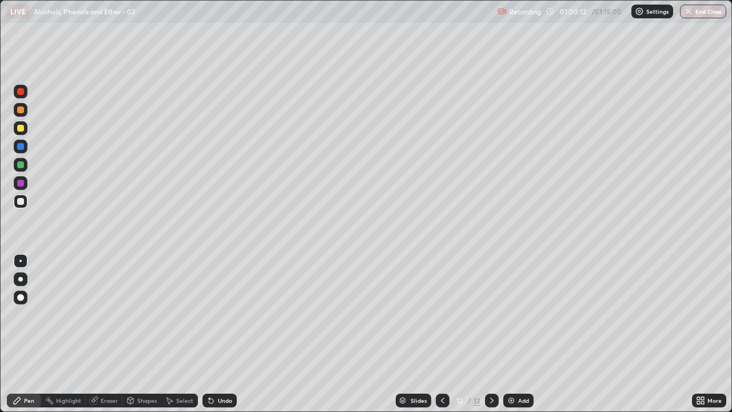
click at [443, 334] on div at bounding box center [443, 400] width 14 height 14
click at [490, 334] on icon at bounding box center [491, 400] width 9 height 9
click at [230, 334] on div "Undo" at bounding box center [225, 400] width 14 height 6
click at [229, 334] on div "Undo" at bounding box center [225, 400] width 14 height 6
click at [186, 334] on div "Select" at bounding box center [184, 400] width 17 height 6
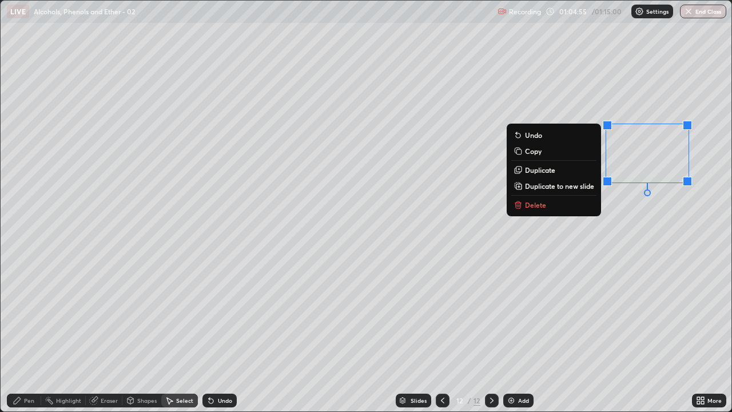
click at [532, 202] on p "Delete" at bounding box center [535, 204] width 21 height 9
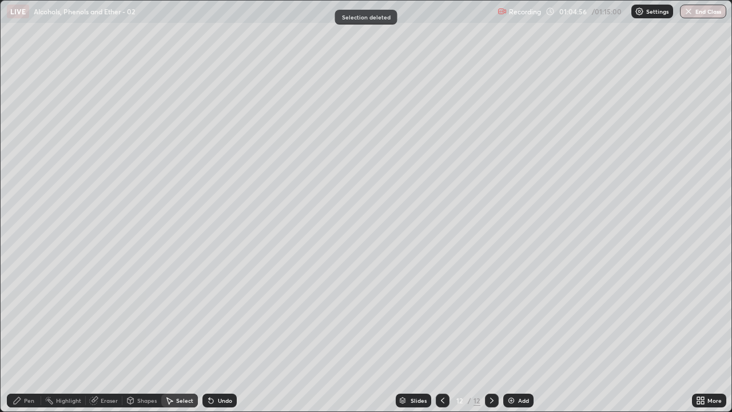
click at [511, 334] on div "Add" at bounding box center [518, 400] width 30 height 14
click at [27, 334] on div "Pen" at bounding box center [29, 400] width 10 height 6
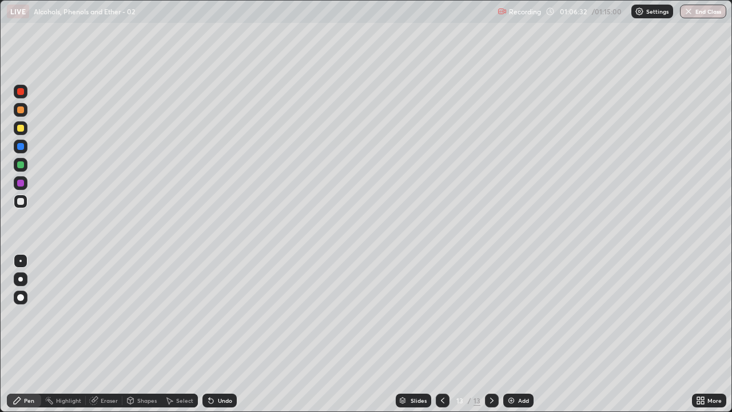
click at [441, 334] on icon at bounding box center [442, 400] width 3 height 6
click at [714, 14] on button "End Class" at bounding box center [703, 12] width 45 height 14
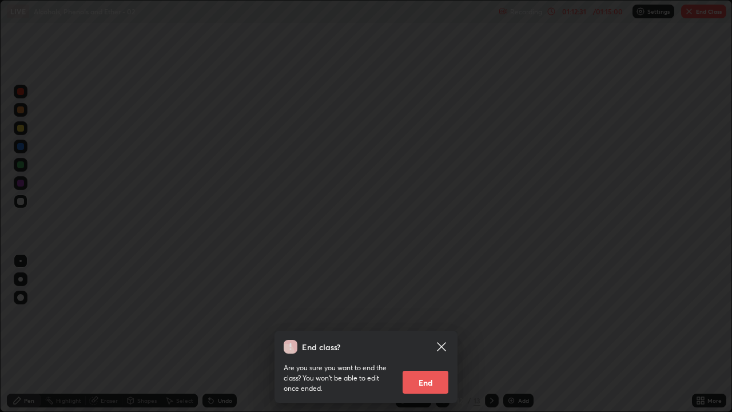
click at [435, 334] on button "End" at bounding box center [426, 382] width 46 height 23
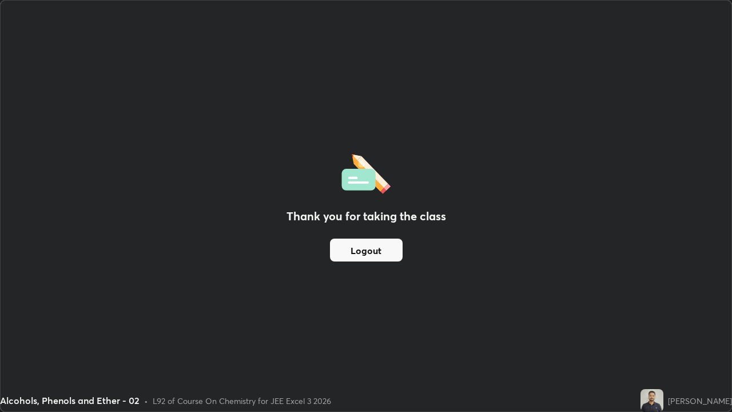
click at [220, 334] on div "Thank you for taking the class Logout" at bounding box center [366, 206] width 731 height 411
click at [630, 315] on div "Thank you for taking the class Logout" at bounding box center [366, 206] width 731 height 411
click at [141, 334] on div "Thank you for taking the class Logout" at bounding box center [366, 206] width 731 height 411
click at [229, 261] on div "Thank you for taking the class Logout" at bounding box center [366, 206] width 731 height 411
click at [635, 334] on div "Thank you for taking the class Logout" at bounding box center [366, 206] width 731 height 411
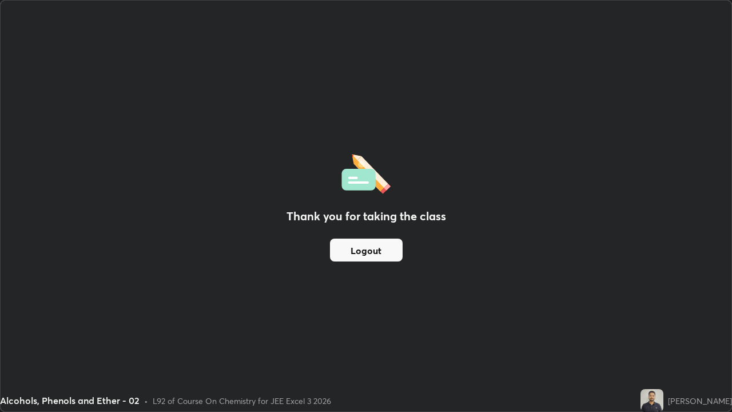
click at [640, 334] on img at bounding box center [651, 400] width 23 height 23
click at [206, 334] on div "Thank you for taking the class Logout" at bounding box center [366, 206] width 731 height 411
click at [149, 334] on div "Thank you for taking the class Logout" at bounding box center [366, 206] width 731 height 411
click at [361, 248] on button "Logout" at bounding box center [366, 249] width 73 height 23
